Goal: Information Seeking & Learning: Check status

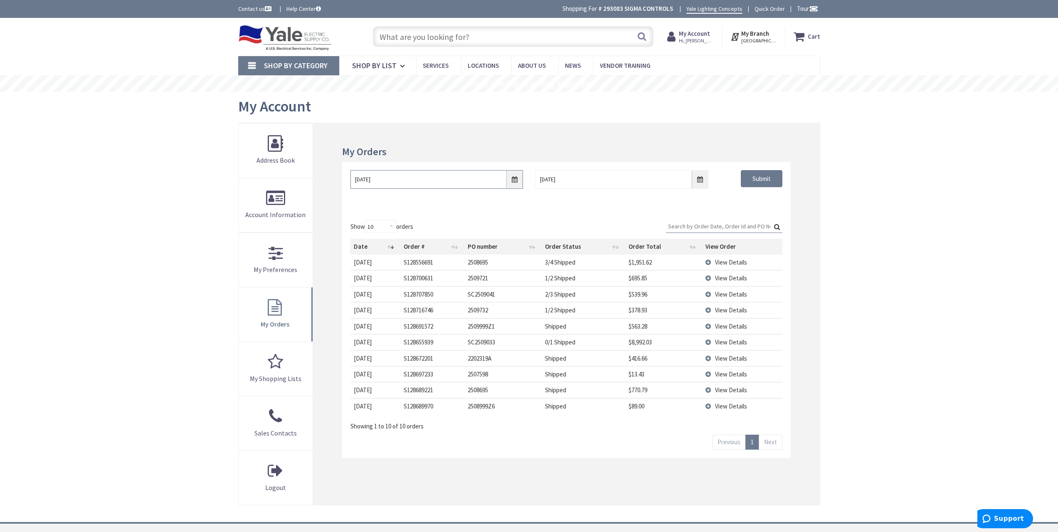
click at [511, 182] on input "[DATE]" at bounding box center [437, 179] width 173 height 19
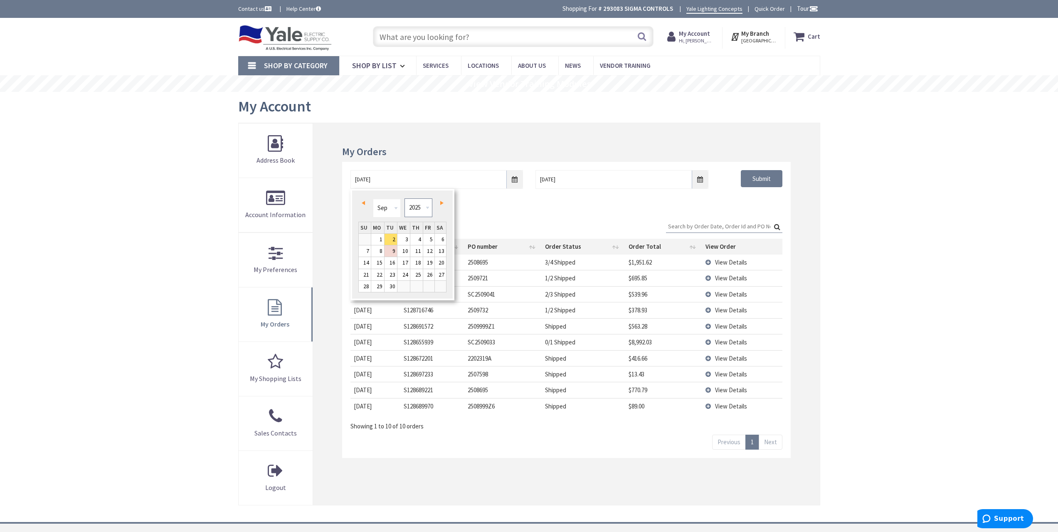
drag, startPoint x: 424, startPoint y: 206, endPoint x: 422, endPoint y: 215, distance: 8.8
click at [424, 206] on select "1980 1981 1982 1983 1984 1985 1986 1987 1988 1989 1990 1991 1992 1993 1994 1995…" at bounding box center [419, 207] width 28 height 19
type input "[DATE]"
click at [730, 205] on div "09/01/2021 9/9/2025 Submit" at bounding box center [566, 187] width 448 height 50
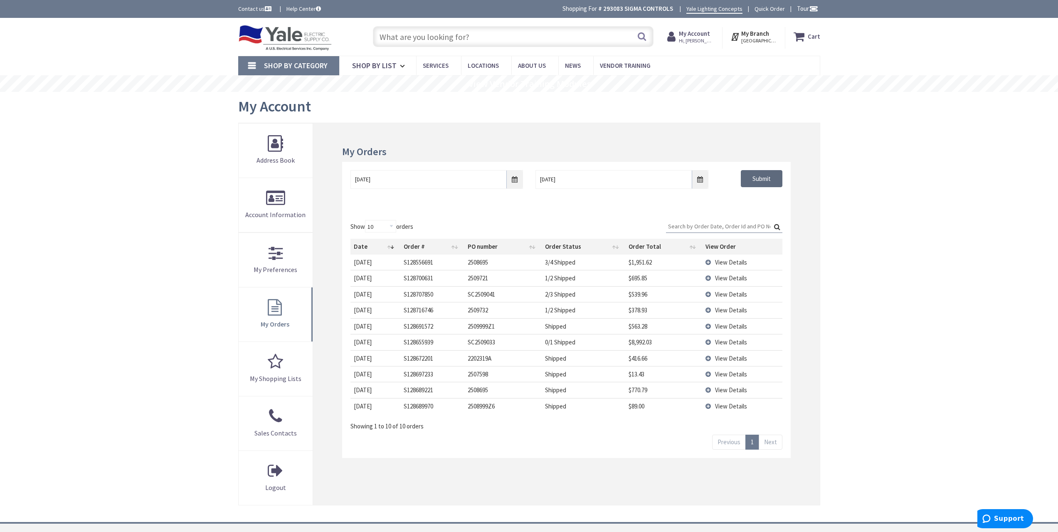
click at [751, 185] on input "Submit" at bounding box center [762, 178] width 42 height 17
